Goal: Navigation & Orientation: Find specific page/section

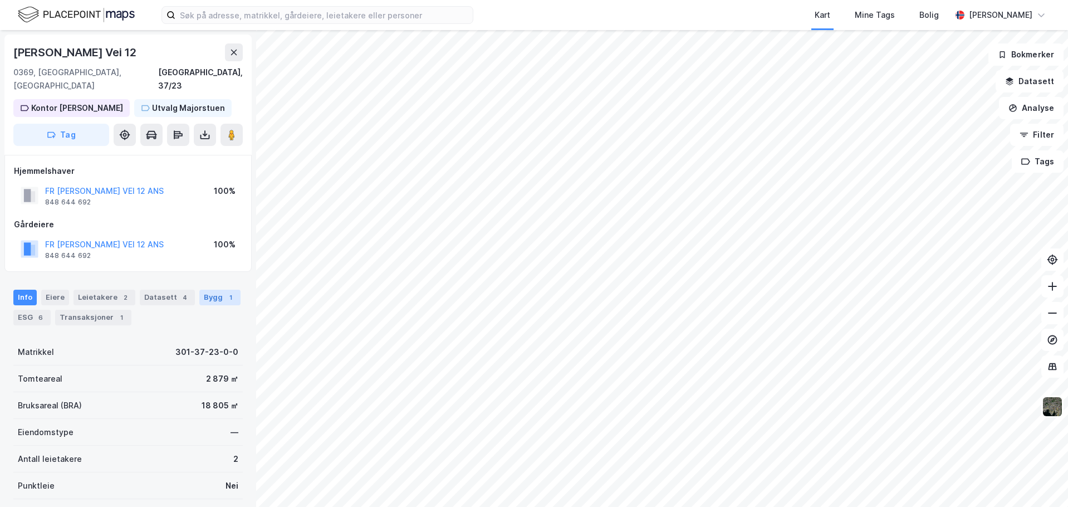
click at [199, 289] on div "Bygg 1" at bounding box center [219, 297] width 41 height 16
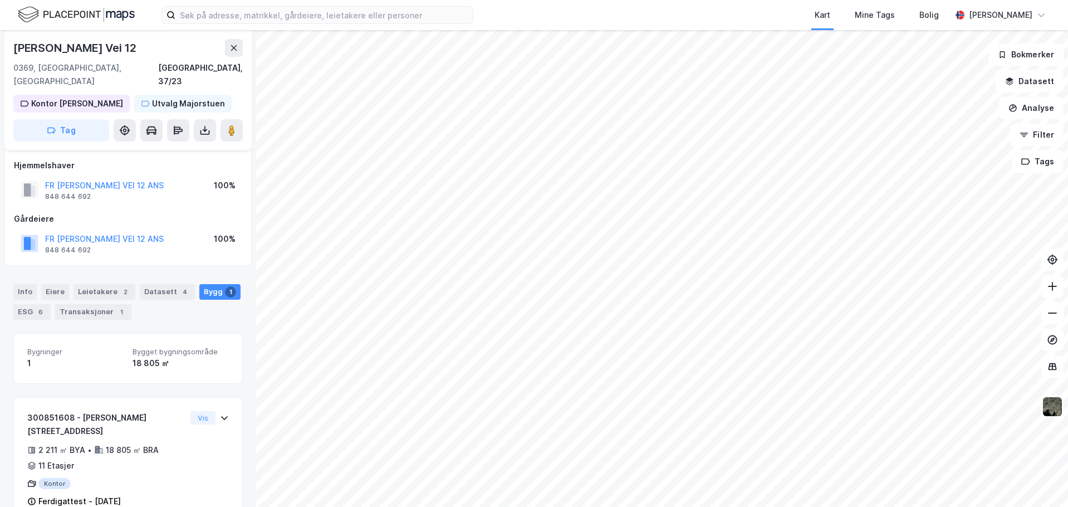
scroll to position [7, 0]
